Goal: Information Seeking & Learning: Learn about a topic

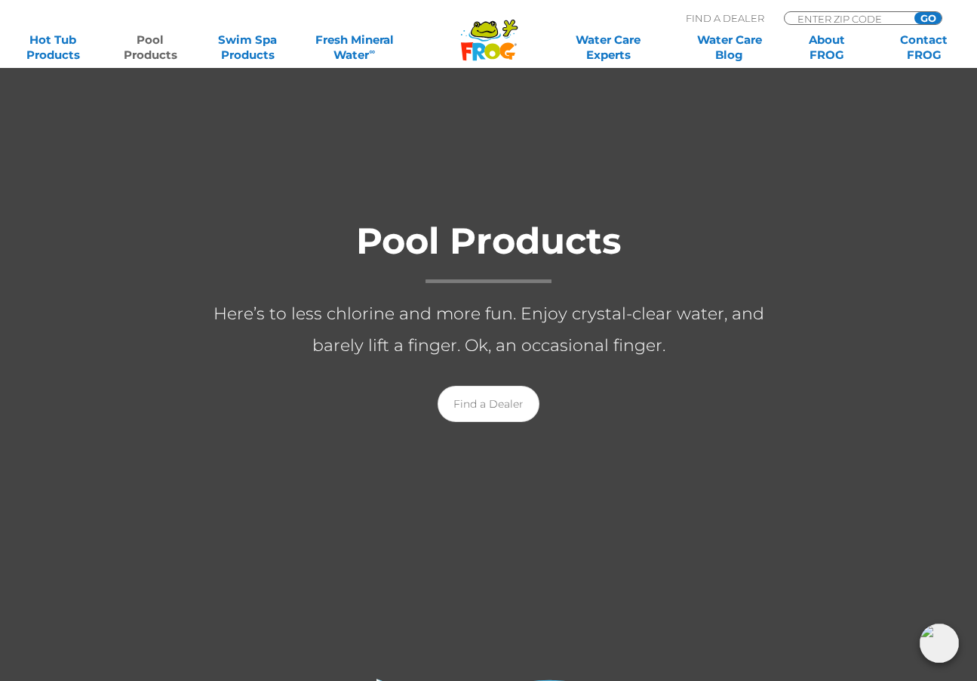
scroll to position [151, 0]
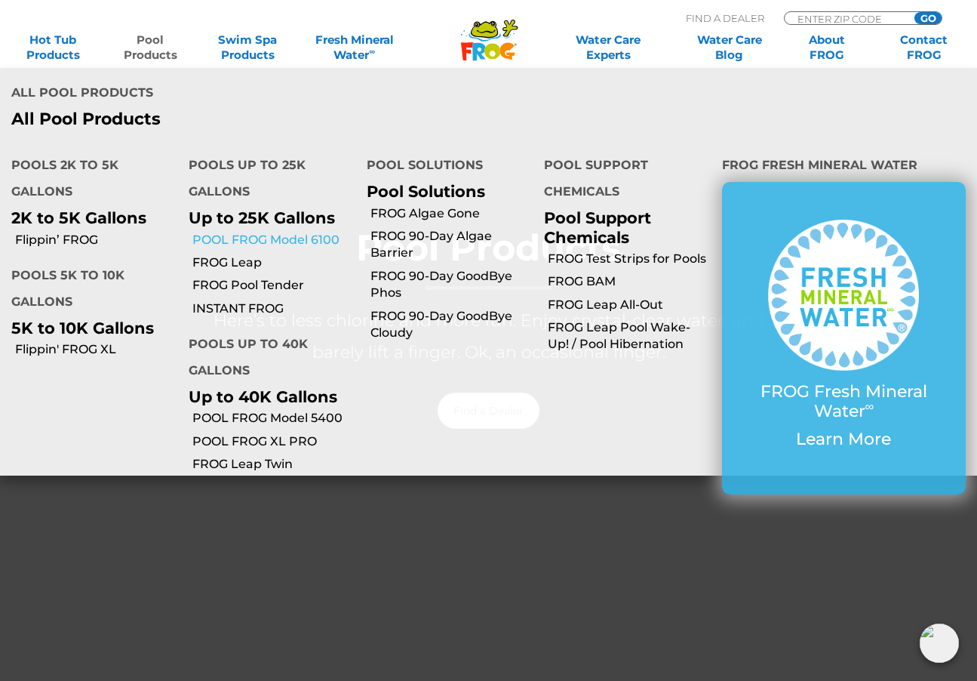
click at [298, 232] on link "POOL FROG Model 6100" at bounding box center [273, 240] width 162 height 17
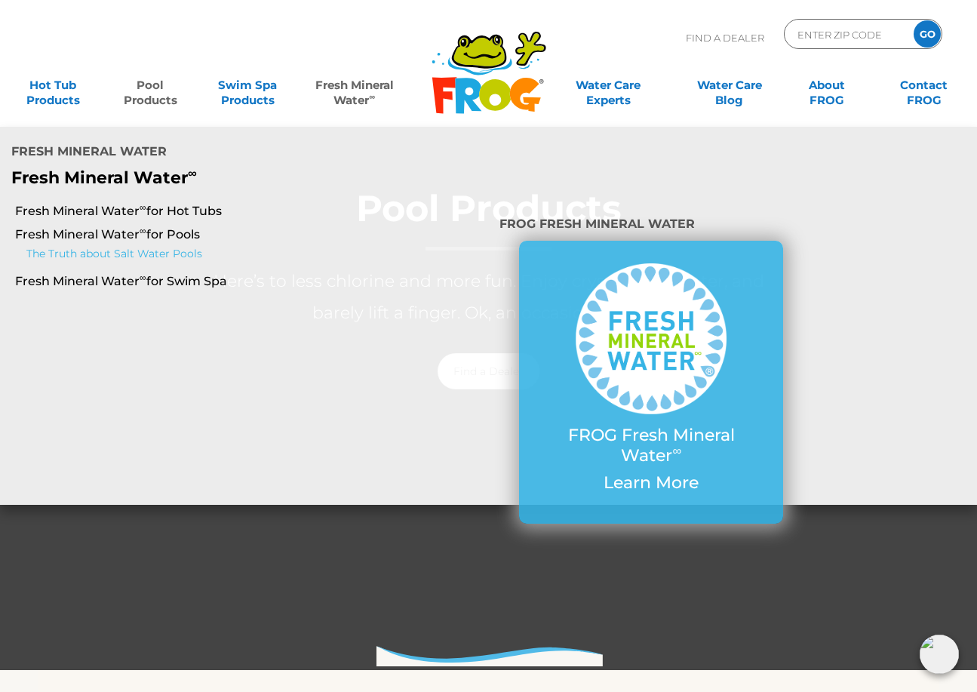
click at [189, 245] on link "The Truth about Salt Water Pools" at bounding box center [176, 254] width 300 height 18
